Goal: Information Seeking & Learning: Understand process/instructions

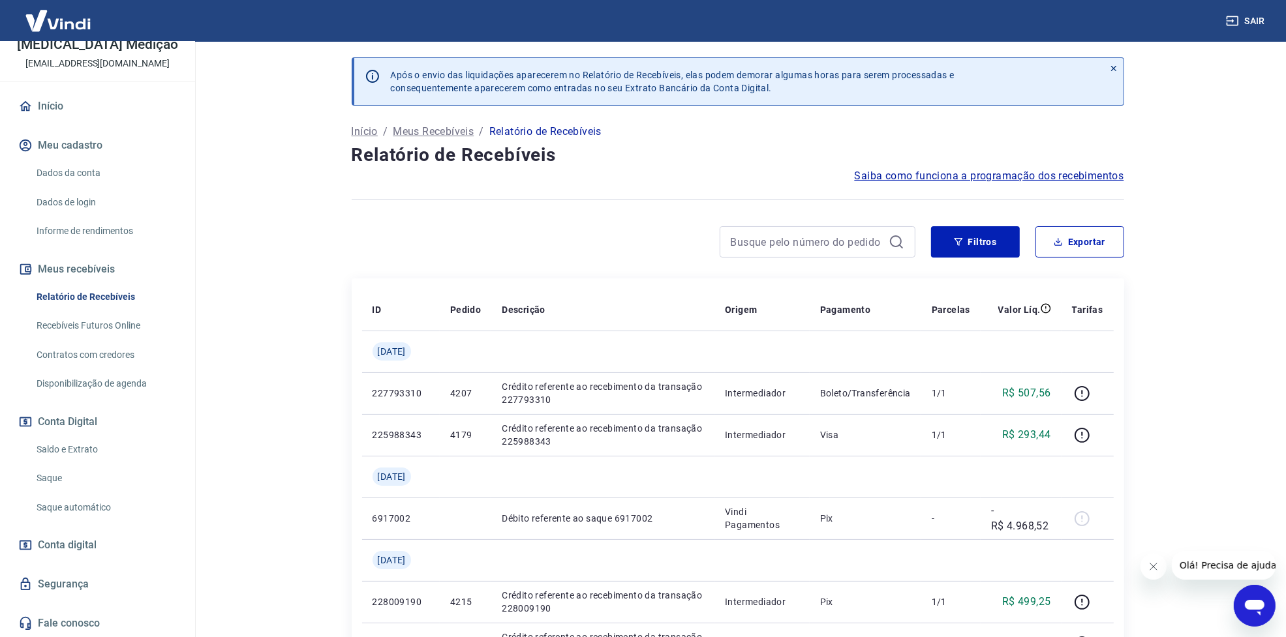
scroll to position [245, 0]
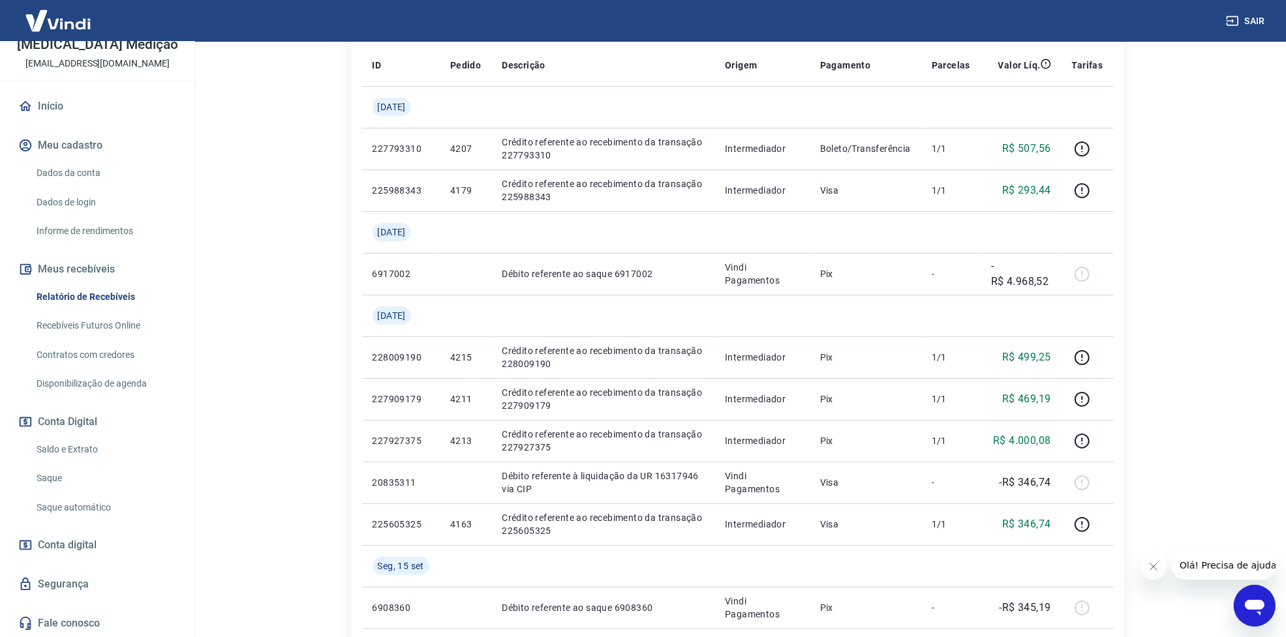
click at [112, 329] on link "Recebíveis Futuros Online" at bounding box center [105, 325] width 148 height 27
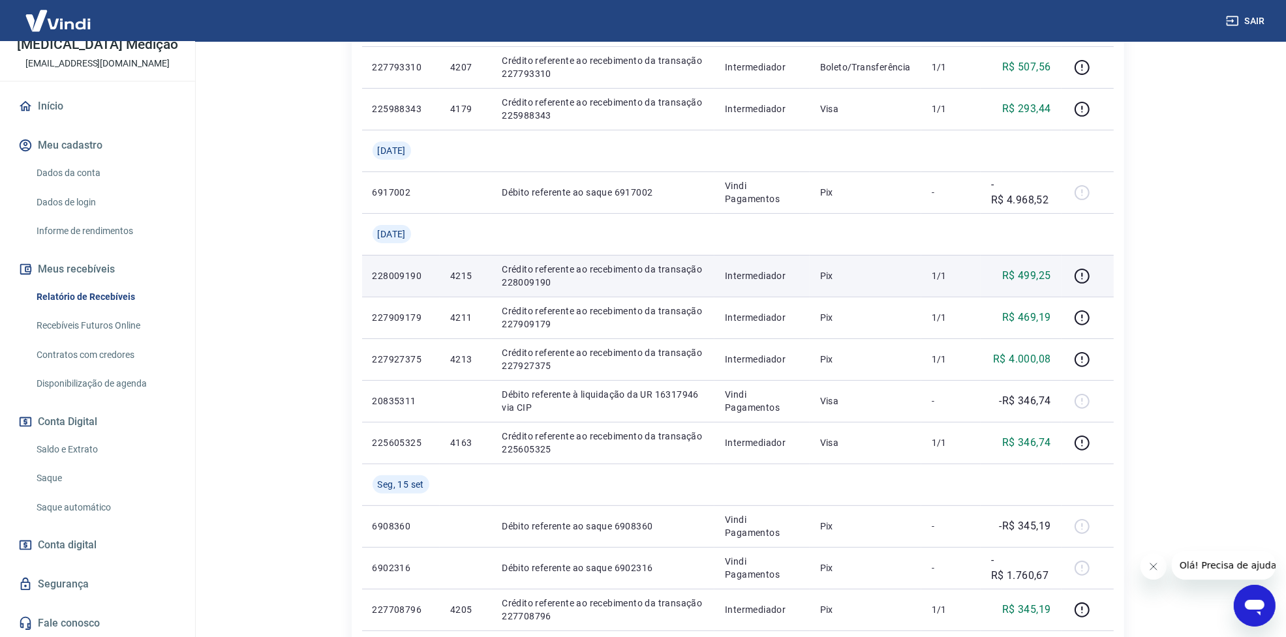
scroll to position [0, 0]
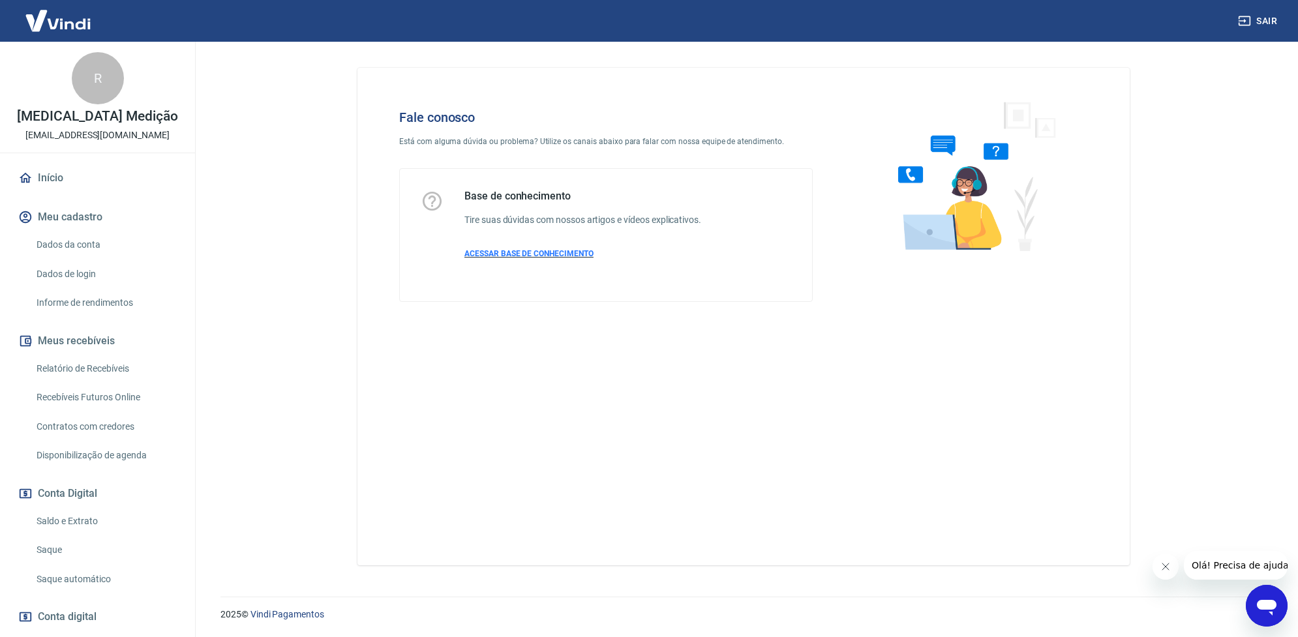
click at [569, 253] on span "ACESSAR BASE DE CONHECIMENTO" at bounding box center [528, 253] width 129 height 9
click at [1267, 613] on icon "Abrir janela de mensagens" at bounding box center [1266, 605] width 23 height 23
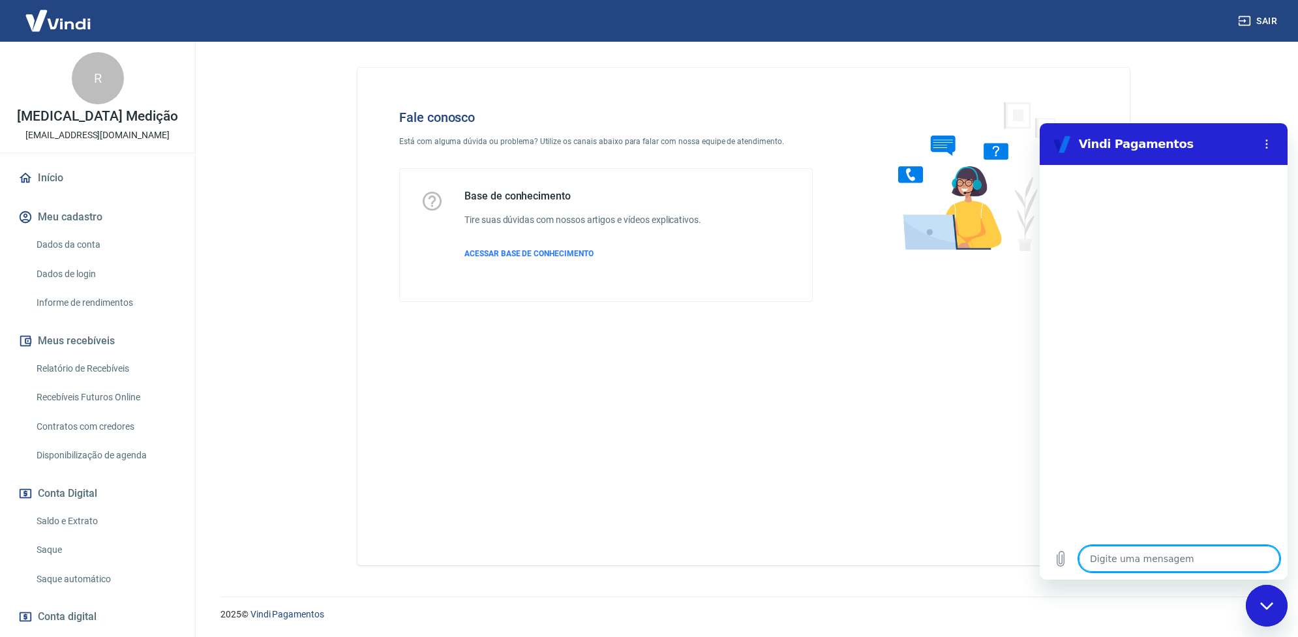
scroll to position [228, 0]
